Goal: Task Accomplishment & Management: Manage account settings

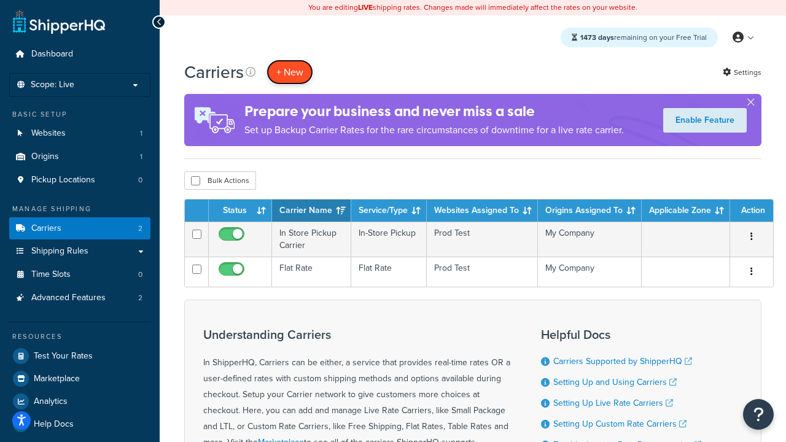
click at [290, 72] on button "+ New" at bounding box center [289, 72] width 47 height 25
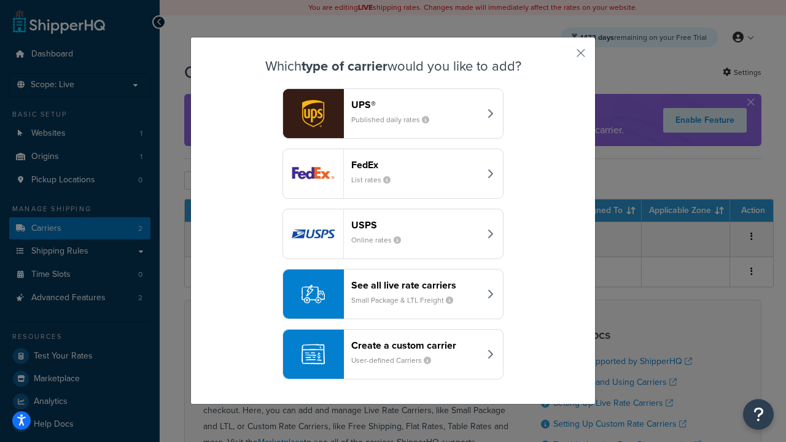
click at [415, 165] on header "FedEx" at bounding box center [415, 165] width 128 height 12
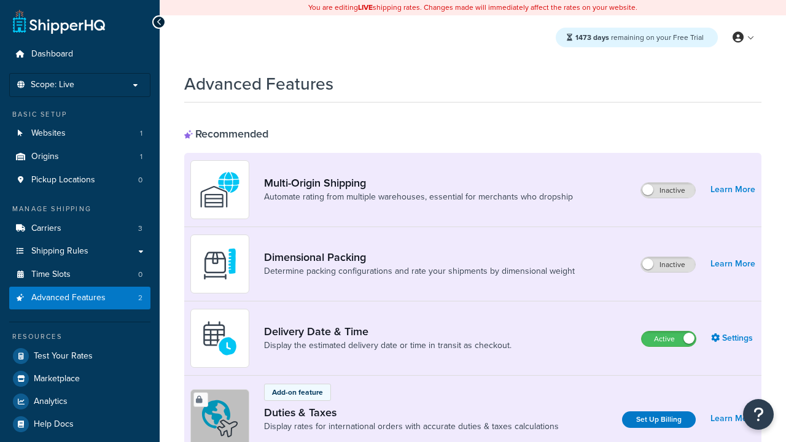
click at [669, 340] on label "Active" at bounding box center [669, 339] width 54 height 15
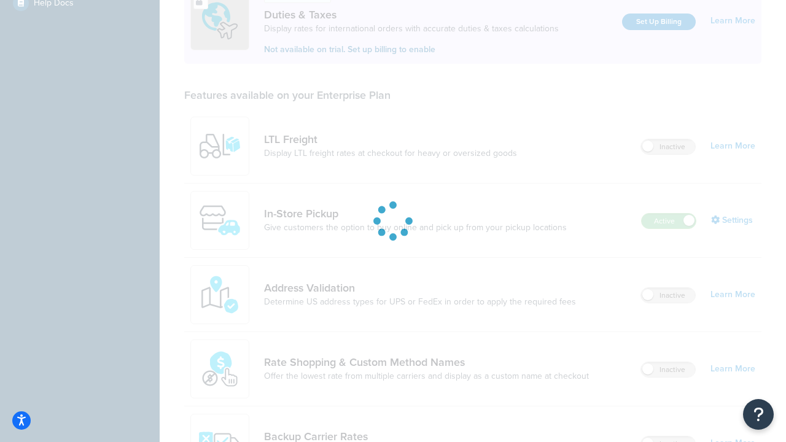
scroll to position [375, 0]
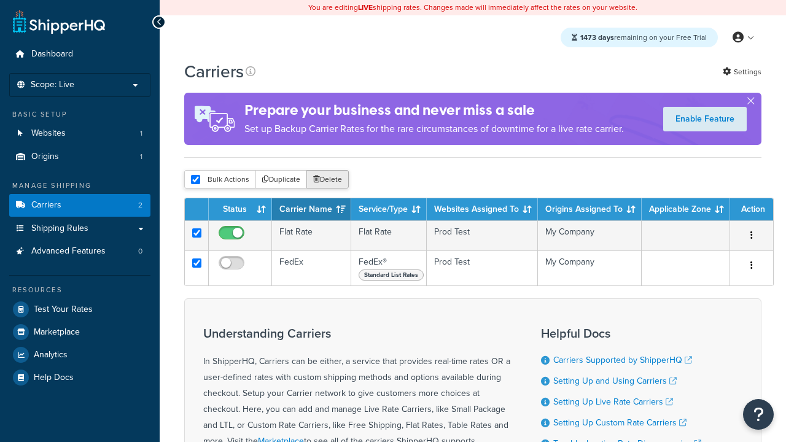
click at [327, 180] on button "Delete" at bounding box center [327, 179] width 42 height 18
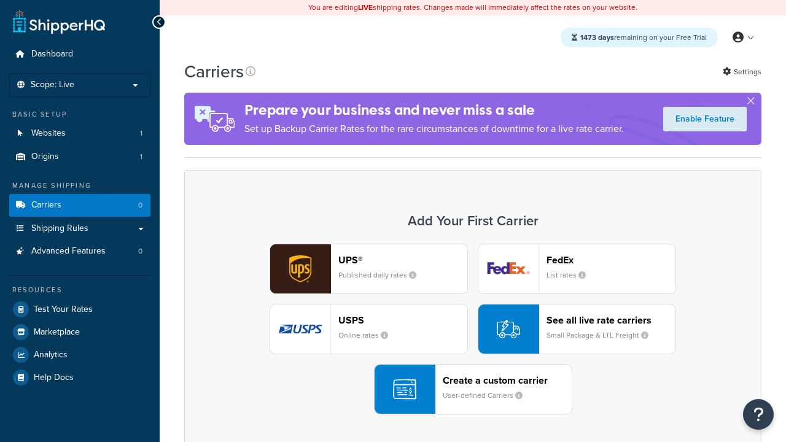
click at [473, 330] on div "UPS® Published daily rates FedEx List rates USPS Online rates See all live rate…" at bounding box center [472, 329] width 551 height 171
click at [611, 260] on header "FedEx" at bounding box center [610, 260] width 129 height 12
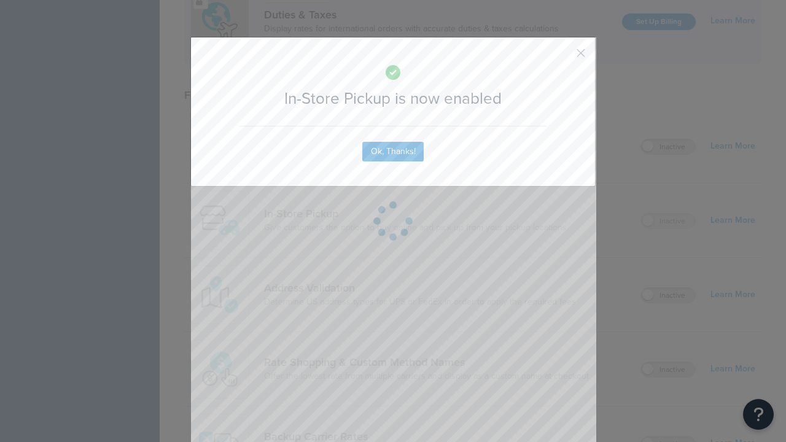
click at [562, 57] on button "button" at bounding box center [562, 57] width 3 height 3
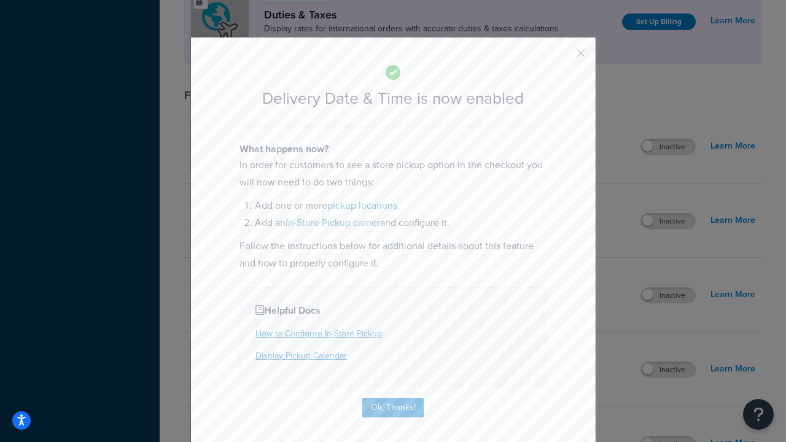
scroll to position [119, 0]
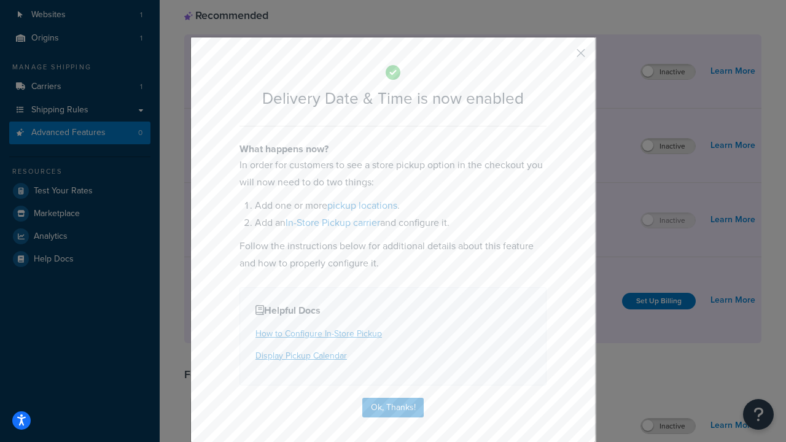
click at [562, 57] on button "button" at bounding box center [562, 57] width 3 height 3
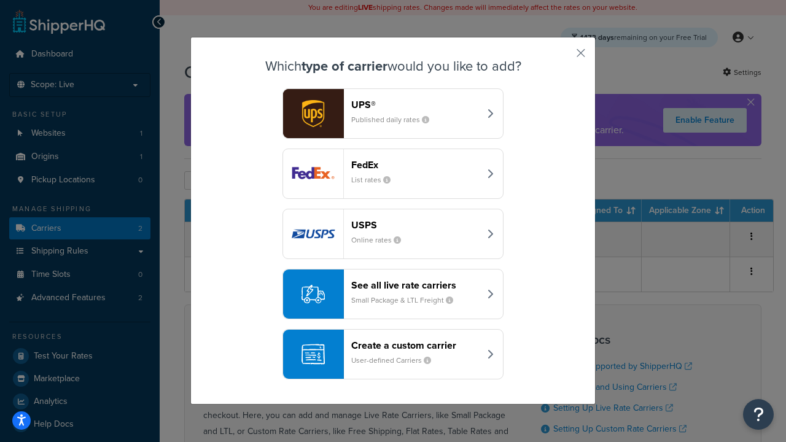
click at [393, 355] on small "User-defined Carriers" at bounding box center [396, 360] width 90 height 11
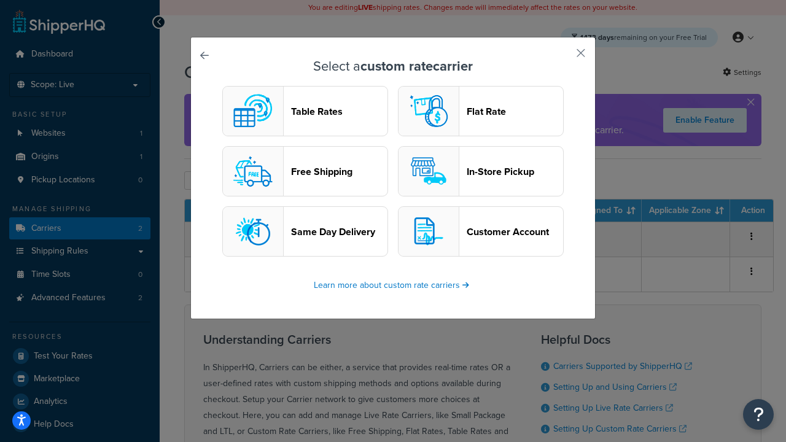
click at [481, 172] on header "In-Store Pickup" at bounding box center [515, 172] width 96 height 12
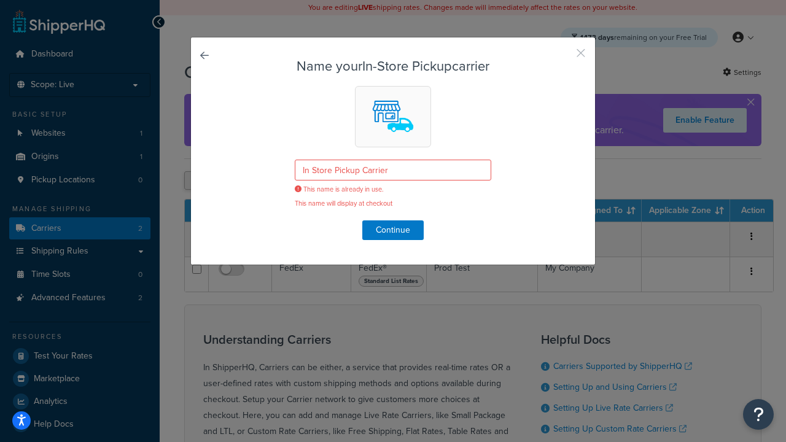
click at [562, 57] on button "button" at bounding box center [562, 57] width 3 height 3
click at [195, 181] on input "checkbox" at bounding box center [195, 180] width 9 height 9
checkbox input "true"
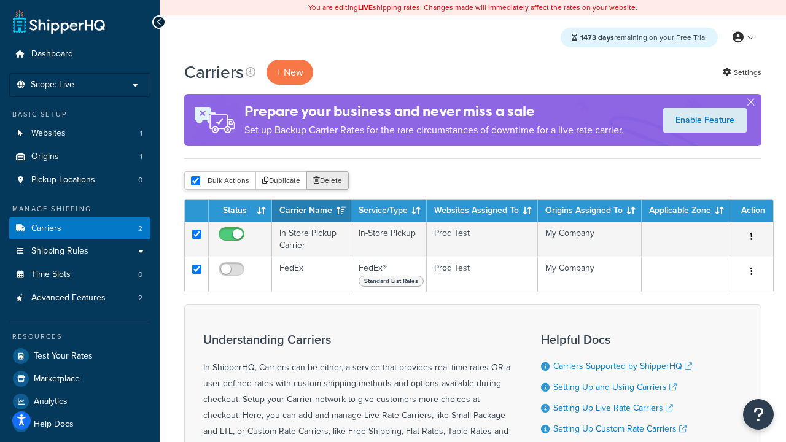
click at [327, 181] on button "Delete" at bounding box center [327, 180] width 42 height 18
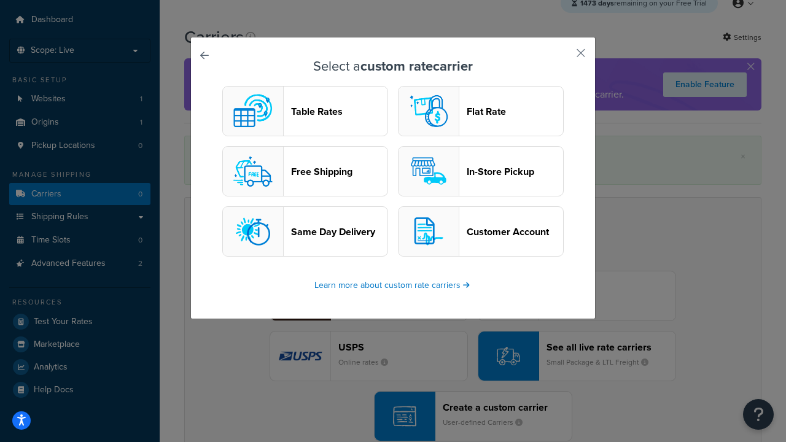
click at [481, 172] on header "In-Store Pickup" at bounding box center [515, 172] width 96 height 12
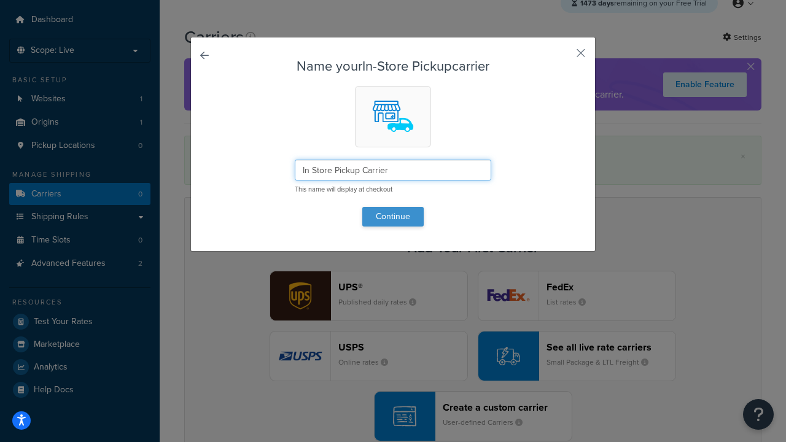
type input "In Store Pickup Carrier"
click at [393, 216] on button "Continue" at bounding box center [392, 217] width 61 height 20
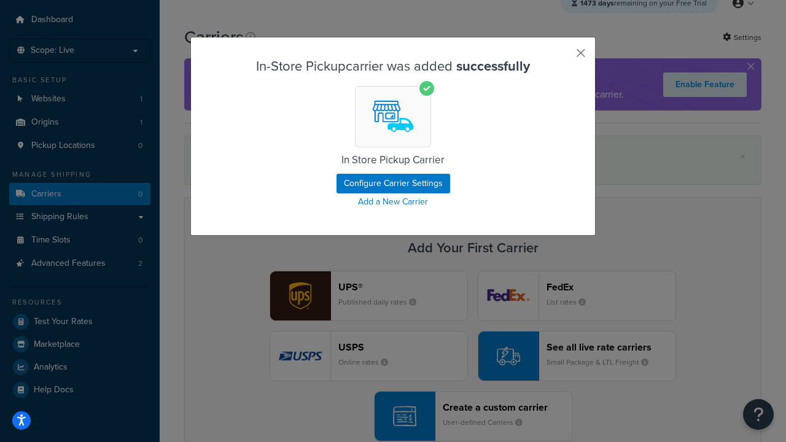
click at [562, 57] on button "button" at bounding box center [562, 57] width 3 height 3
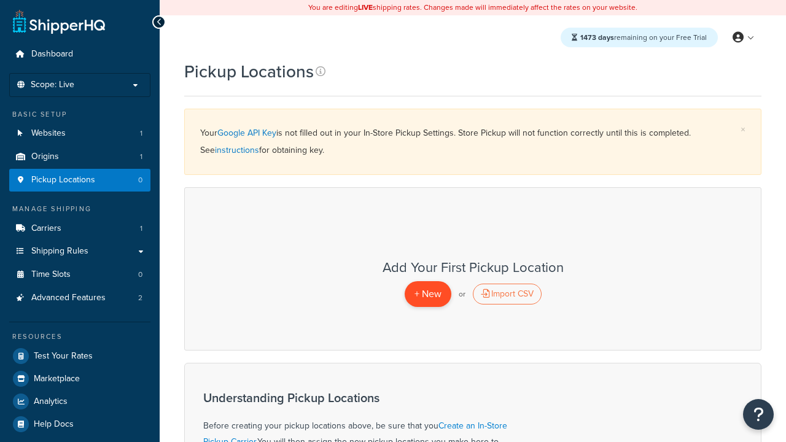
click at [427, 294] on span "+ New" at bounding box center [427, 294] width 27 height 14
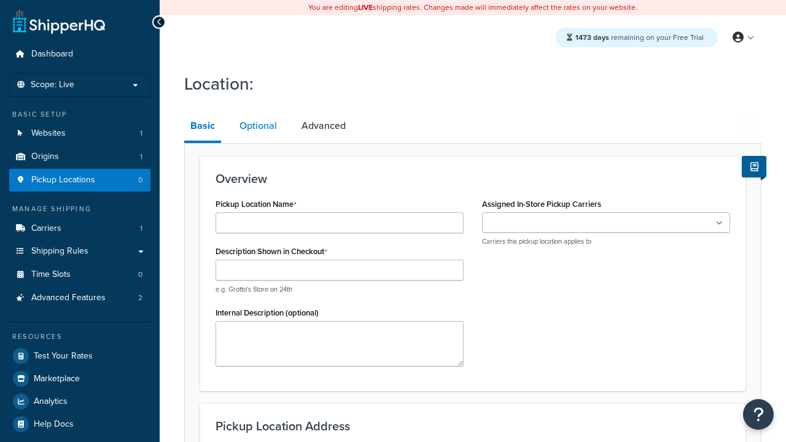
click at [257, 126] on link "Optional" at bounding box center [258, 125] width 50 height 29
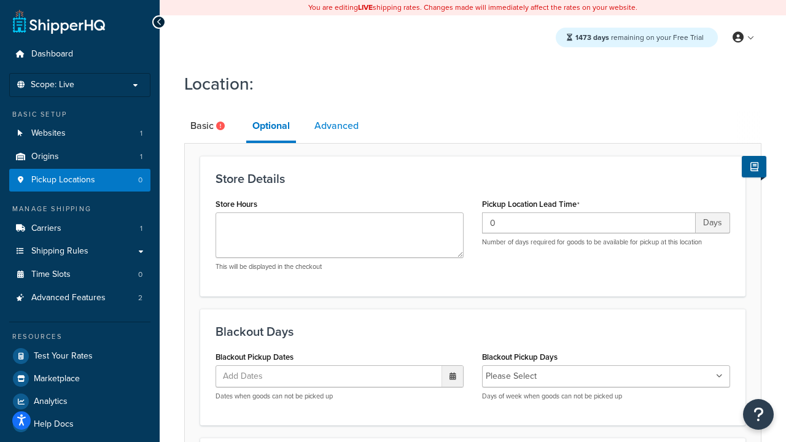
click at [337, 126] on link "Advanced" at bounding box center [336, 125] width 56 height 29
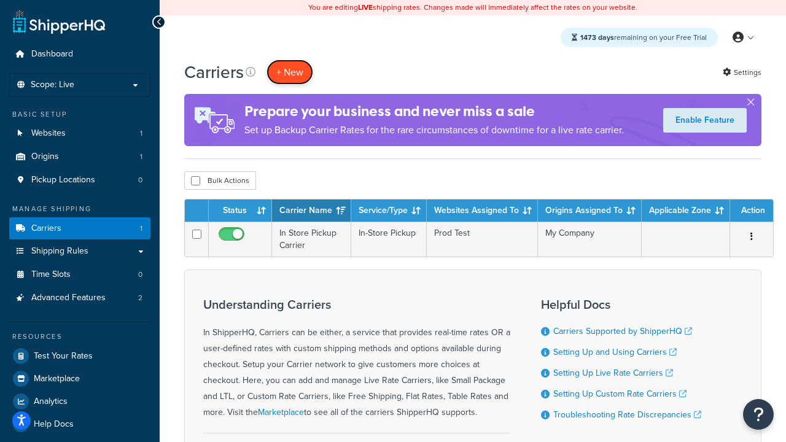
click at [290, 72] on button "+ New" at bounding box center [289, 72] width 47 height 25
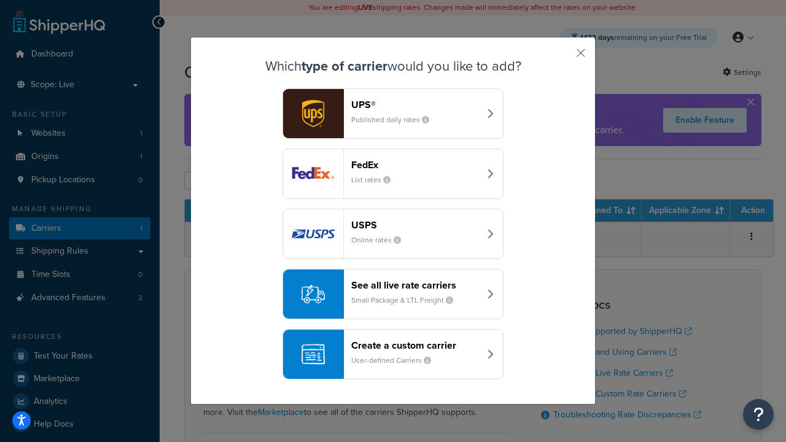
click at [393, 355] on small "User-defined Carriers" at bounding box center [396, 360] width 90 height 11
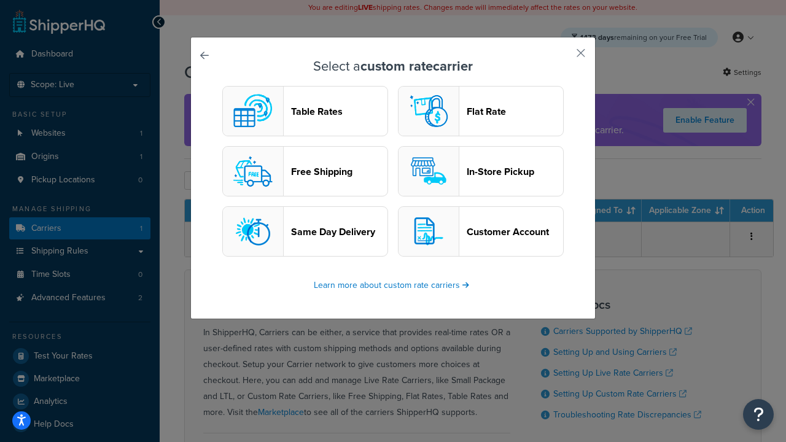
click at [481, 112] on header "Flat Rate" at bounding box center [515, 112] width 96 height 12
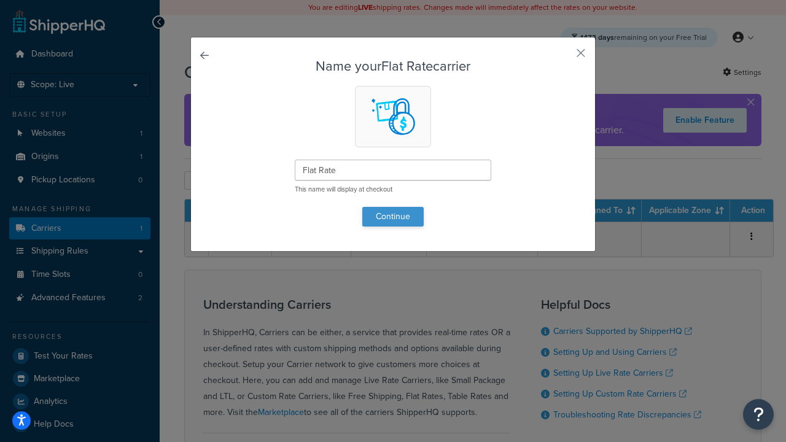
type input "Flat Rate"
click at [393, 216] on button "Continue" at bounding box center [392, 217] width 61 height 20
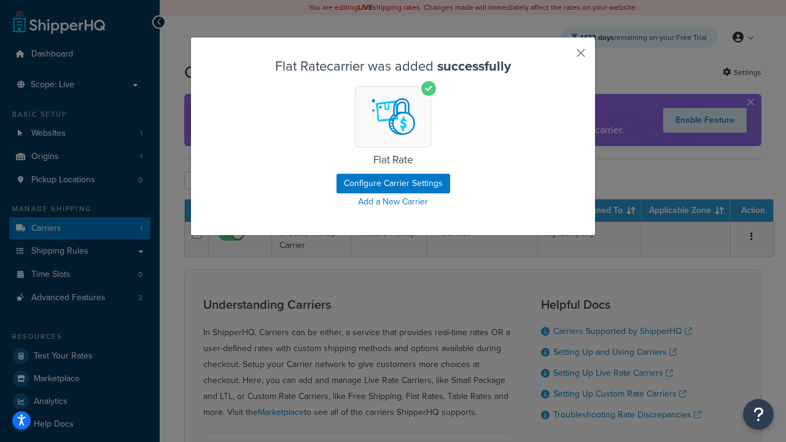
click at [562, 57] on button "button" at bounding box center [562, 57] width 3 height 3
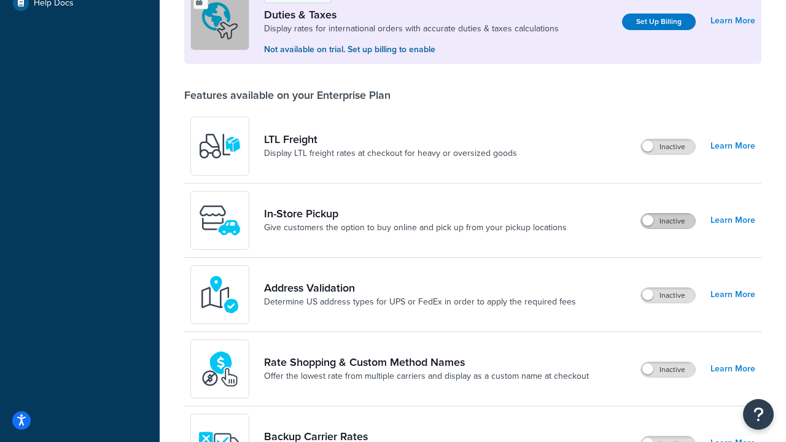
scroll to position [375, 0]
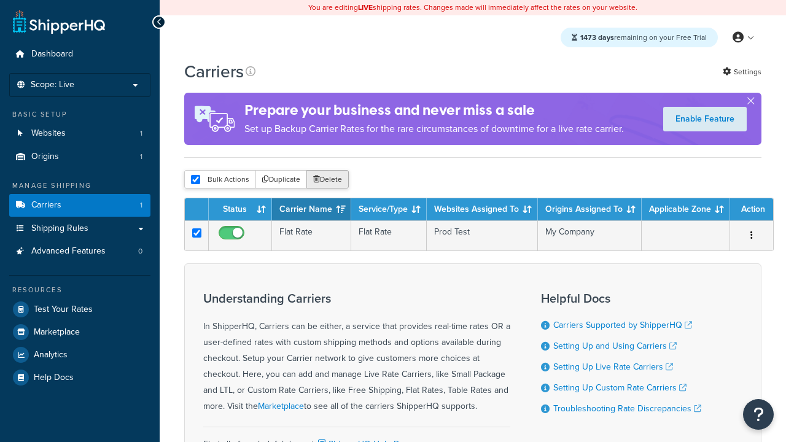
click at [327, 180] on button "Delete" at bounding box center [327, 179] width 42 height 18
